Goal: Find specific page/section: Find specific page/section

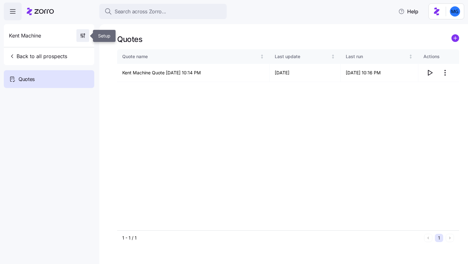
click at [85, 34] on icon "button" at bounding box center [83, 35] width 6 height 6
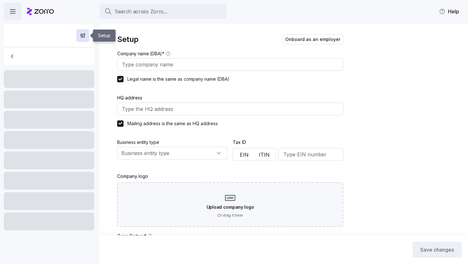
type input "Kent Machine"
type input "Zorro"
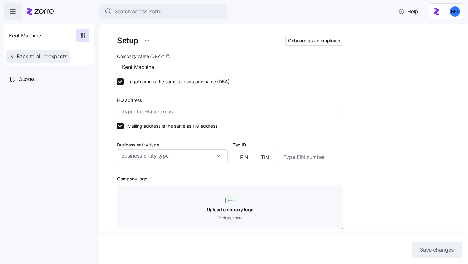
click at [24, 59] on span "Back to all prospects" at bounding box center [38, 56] width 58 height 8
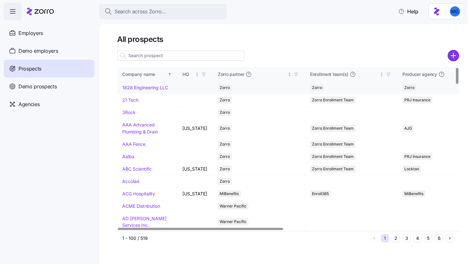
click at [125, 89] on link "1828 Engineering LLC" at bounding box center [145, 87] width 46 height 5
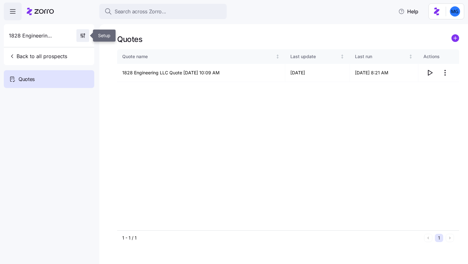
click at [82, 39] on span "button" at bounding box center [83, 36] width 12 height 12
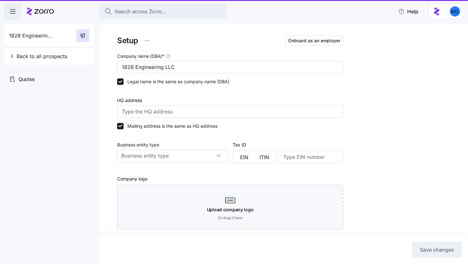
type input "Zorro"
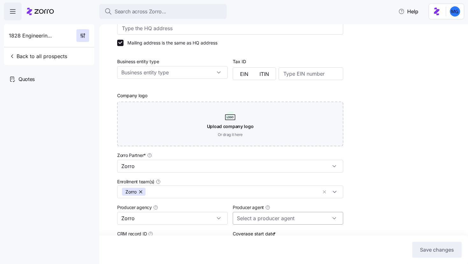
scroll to position [162, 0]
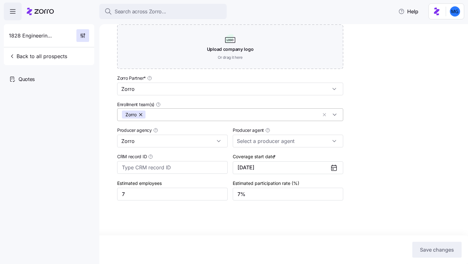
click at [225, 119] on div "Zorro" at bounding box center [230, 114] width 226 height 13
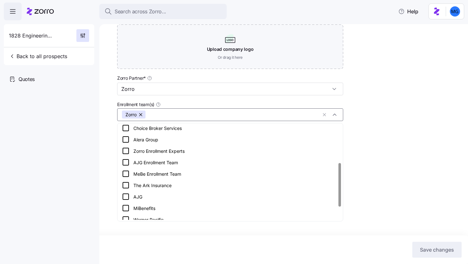
scroll to position [111, 0]
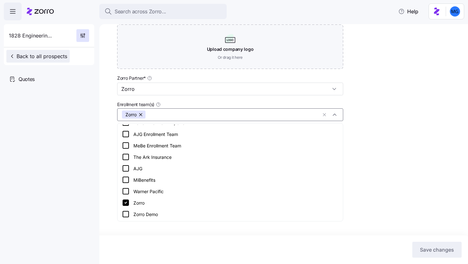
click at [17, 59] on span "Back to all prospects" at bounding box center [38, 56] width 58 height 8
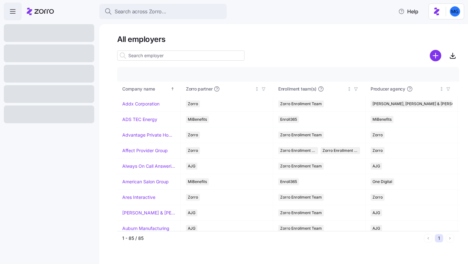
click at [161, 57] on input at bounding box center [180, 56] width 127 height 10
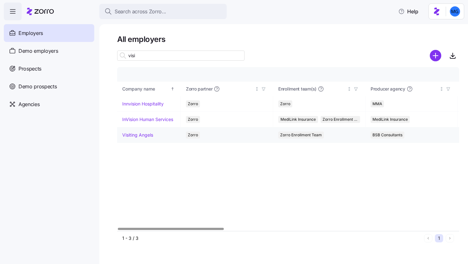
type input "visi"
click at [146, 136] on link "Visiting Angels" at bounding box center [137, 135] width 31 height 6
